Goal: Task Accomplishment & Management: Manage account settings

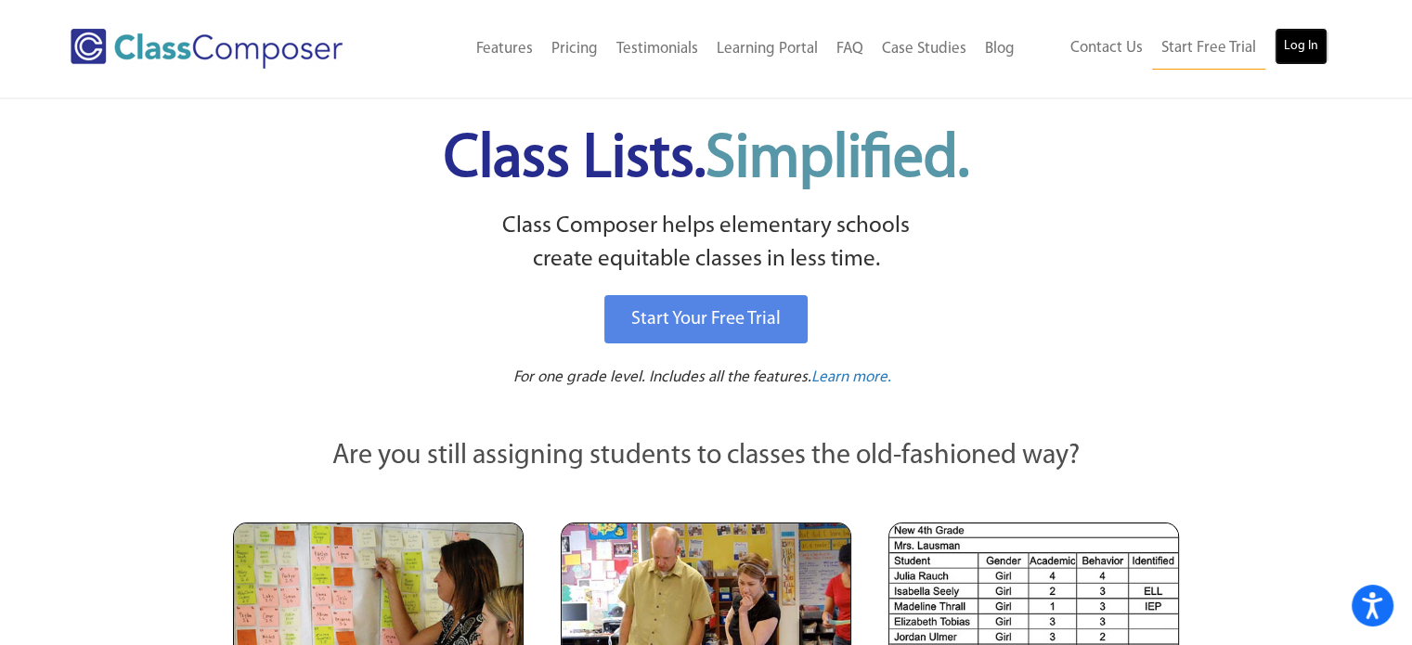
click at [1293, 57] on link "Log In" at bounding box center [1301, 46] width 53 height 37
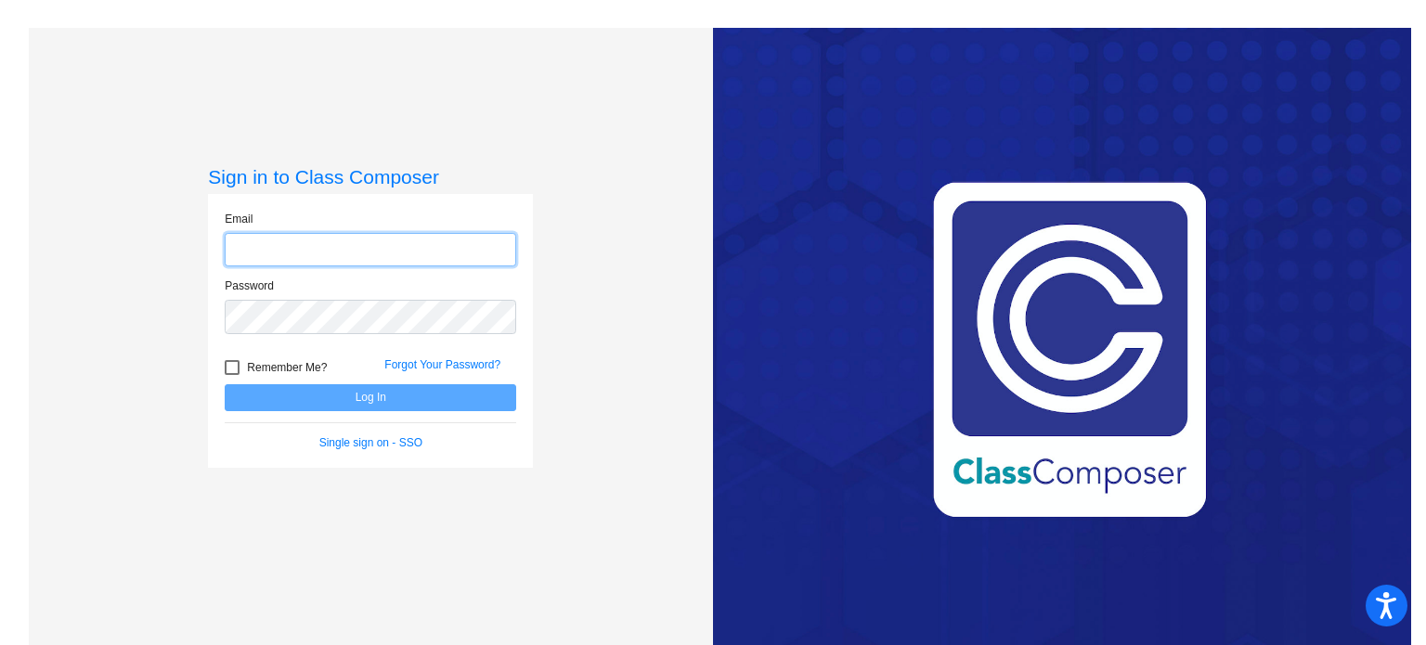
click at [345, 249] on input "email" at bounding box center [370, 250] width 291 height 34
type input "[EMAIL_ADDRESS][DOMAIN_NAME]"
click at [349, 442] on link "Single sign on - SSO" at bounding box center [370, 442] width 103 height 13
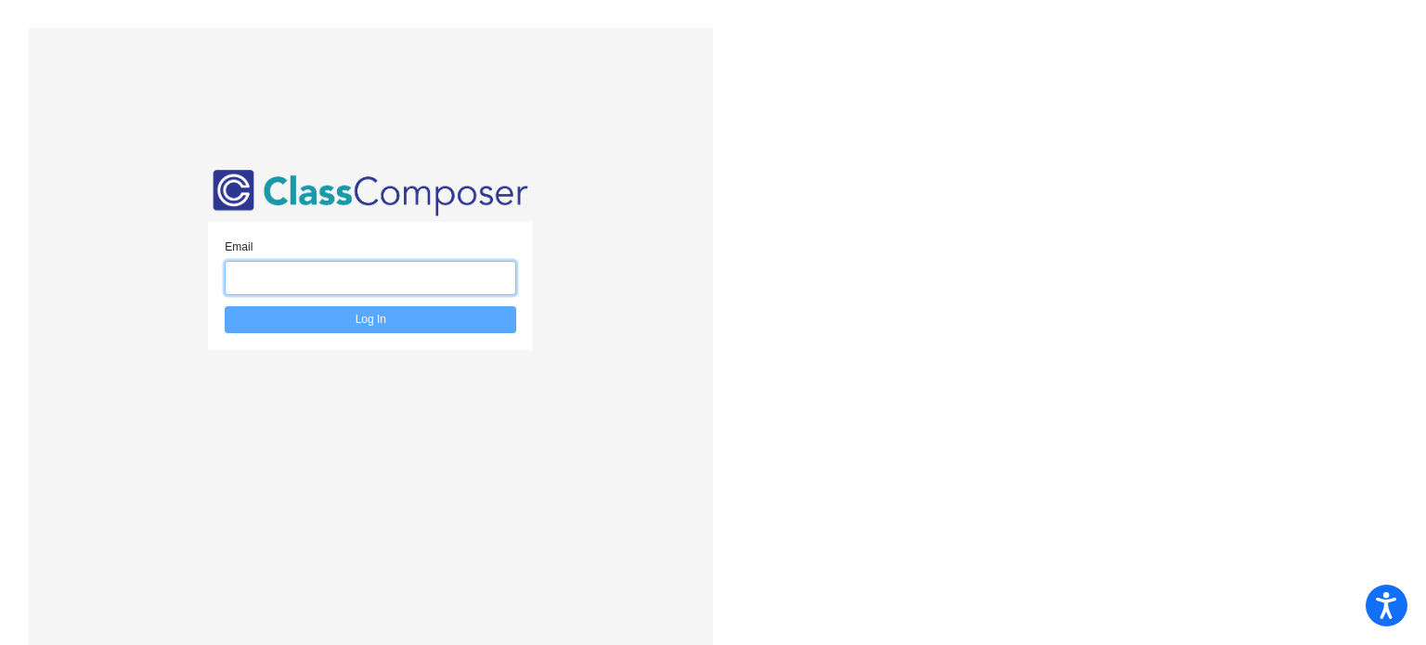
click at [312, 291] on input "email" at bounding box center [370, 278] width 291 height 34
type input "[EMAIL_ADDRESS][DOMAIN_NAME]"
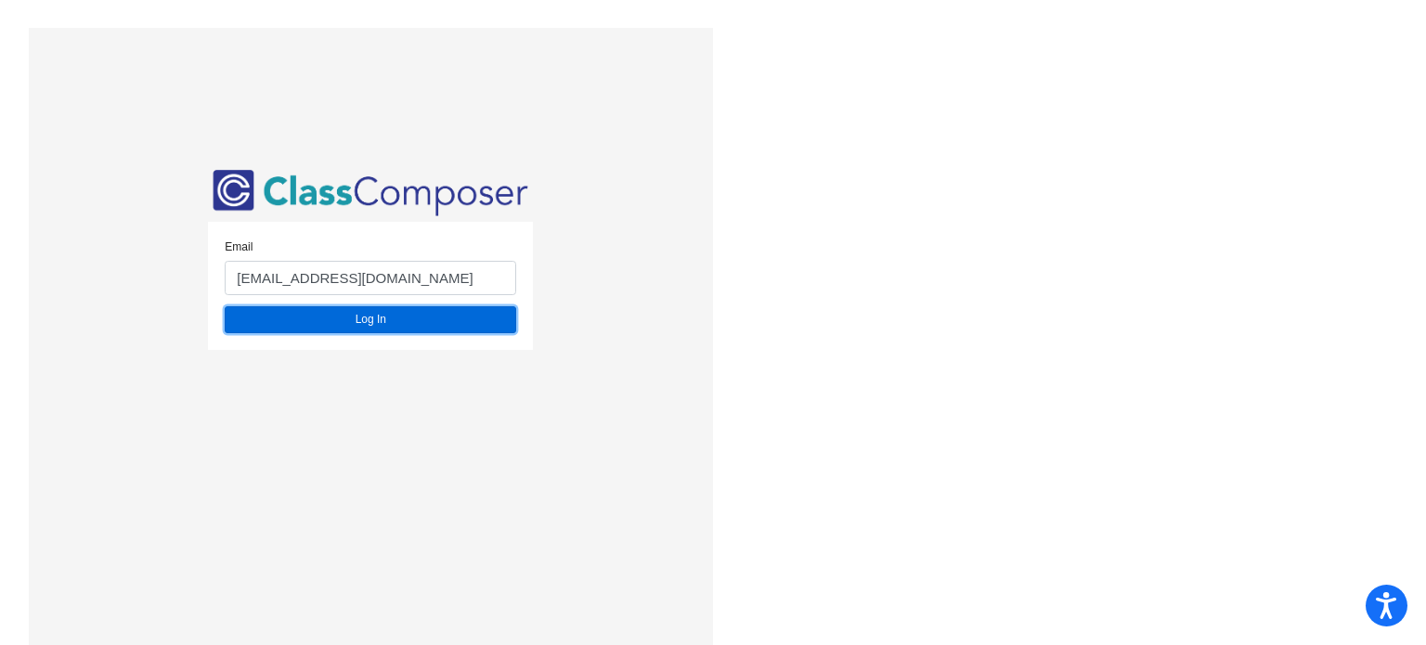
click at [343, 322] on button "Log In" at bounding box center [370, 319] width 291 height 27
click at [363, 317] on button "Log In" at bounding box center [370, 319] width 291 height 27
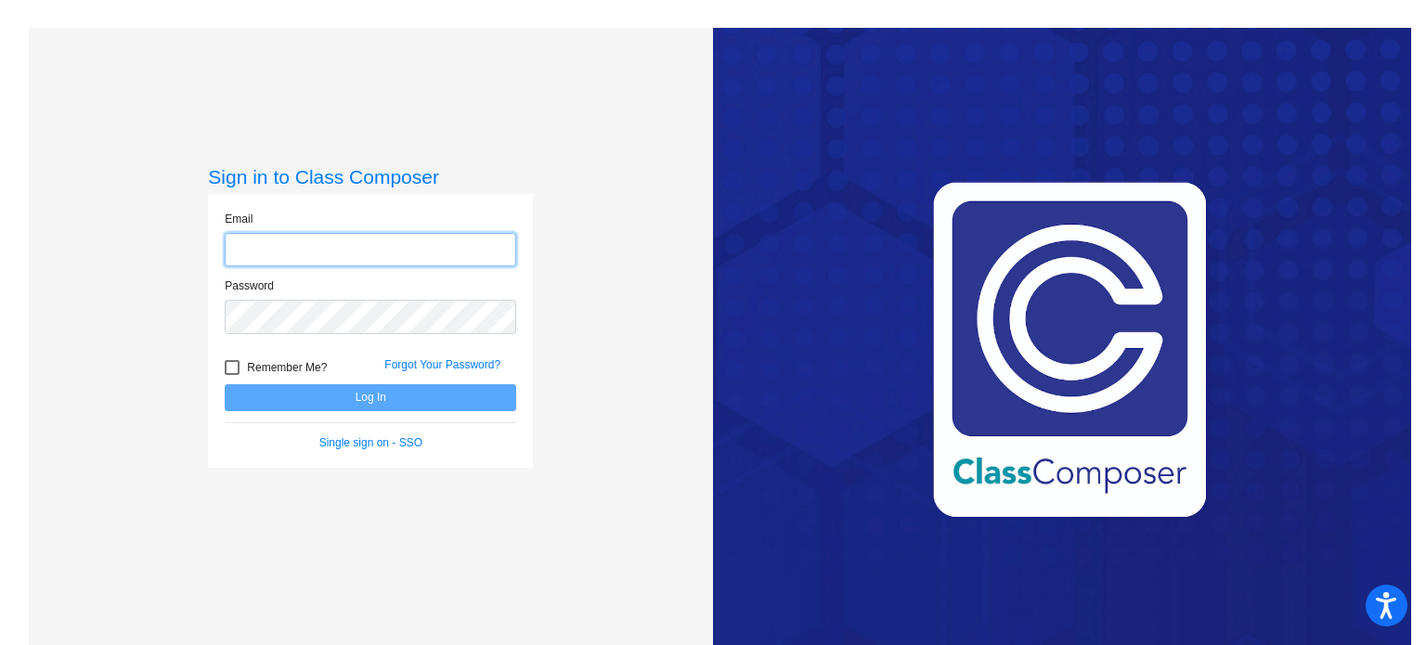
click at [303, 243] on input "email" at bounding box center [370, 250] width 291 height 34
type input "[EMAIL_ADDRESS][DOMAIN_NAME]"
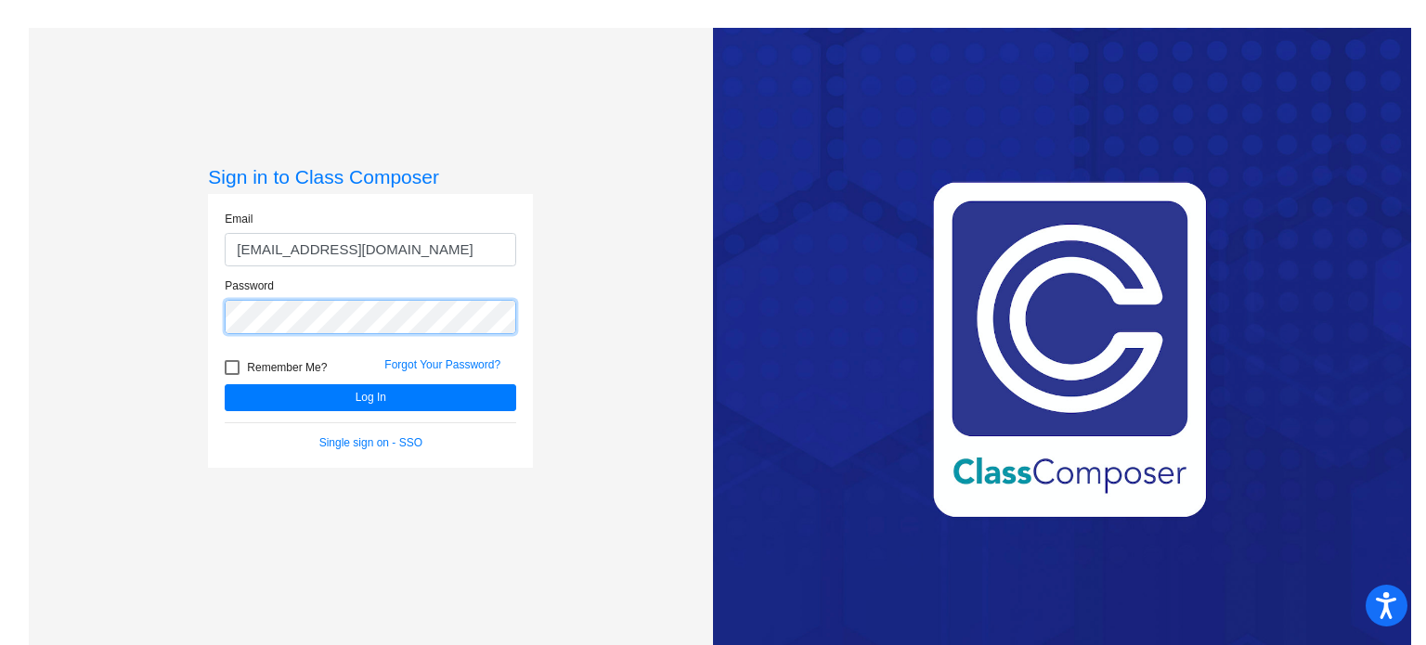
click at [225, 384] on button "Log In" at bounding box center [370, 397] width 291 height 27
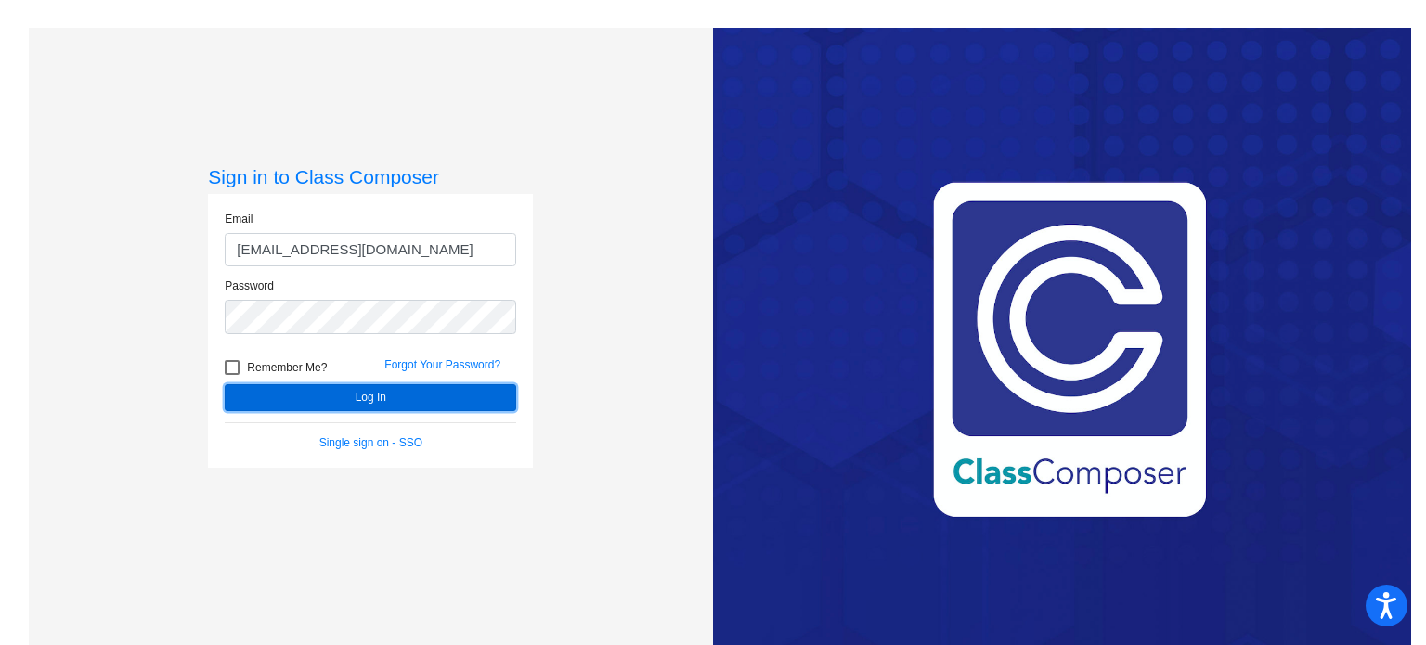
click at [321, 403] on button "Log In" at bounding box center [370, 397] width 291 height 27
